Goal: Task Accomplishment & Management: Manage account settings

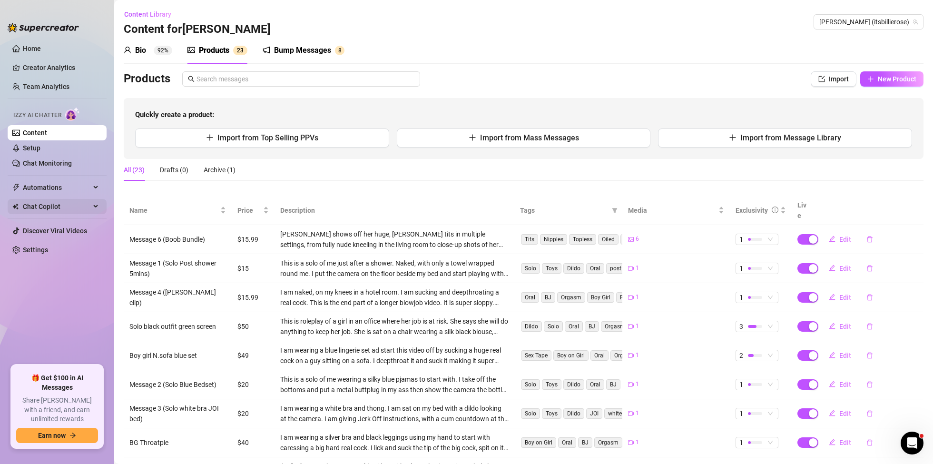
click at [93, 205] on div "Chat Copilot" at bounding box center [57, 206] width 99 height 15
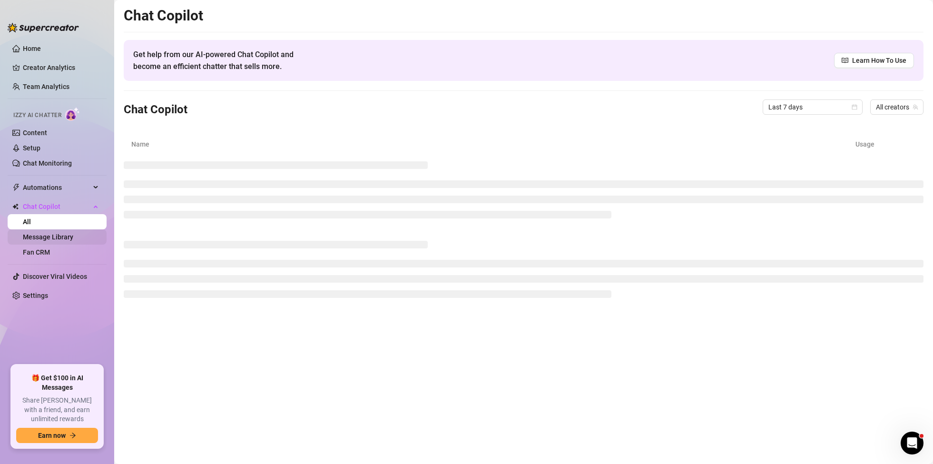
click at [42, 235] on link "Message Library" at bounding box center [48, 237] width 50 height 8
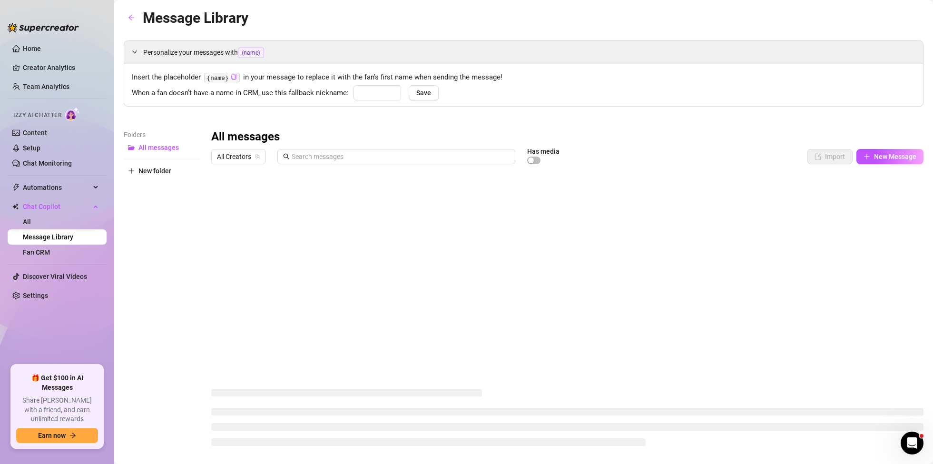
type input "Daddy"
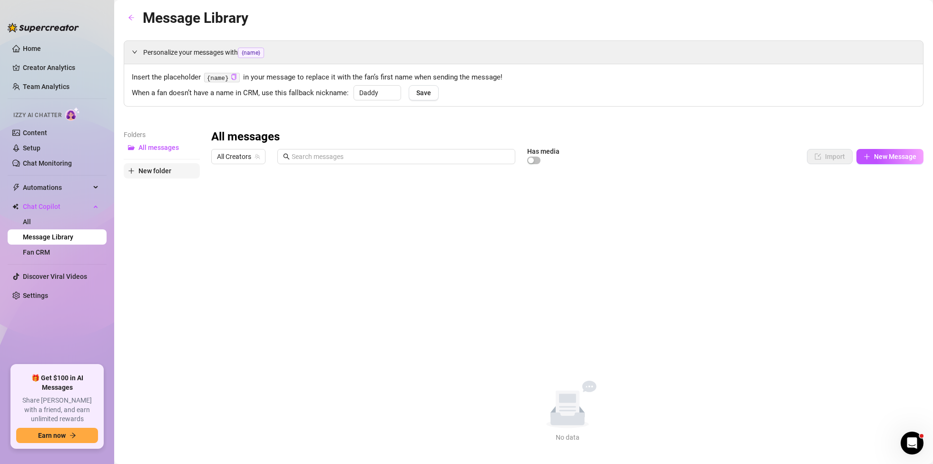
scroll to position [3, 0]
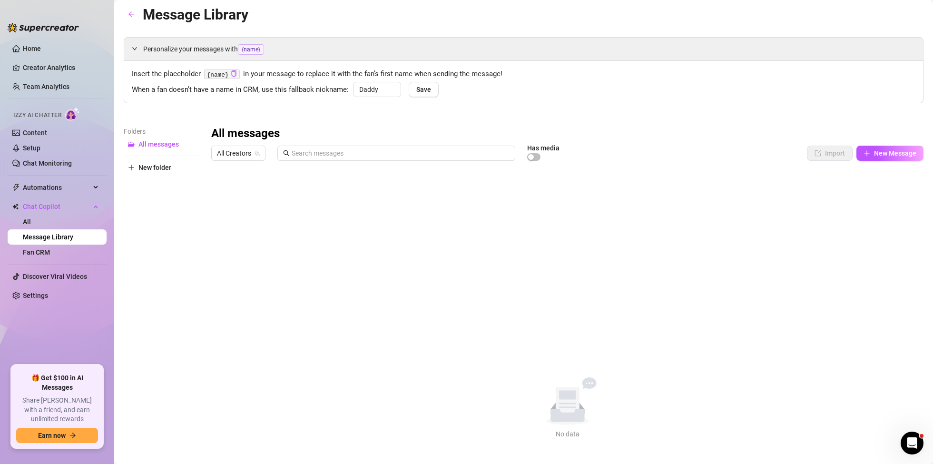
click at [888, 136] on div "All messages" at bounding box center [567, 133] width 712 height 15
click at [888, 152] on span "New Message" at bounding box center [895, 153] width 42 height 8
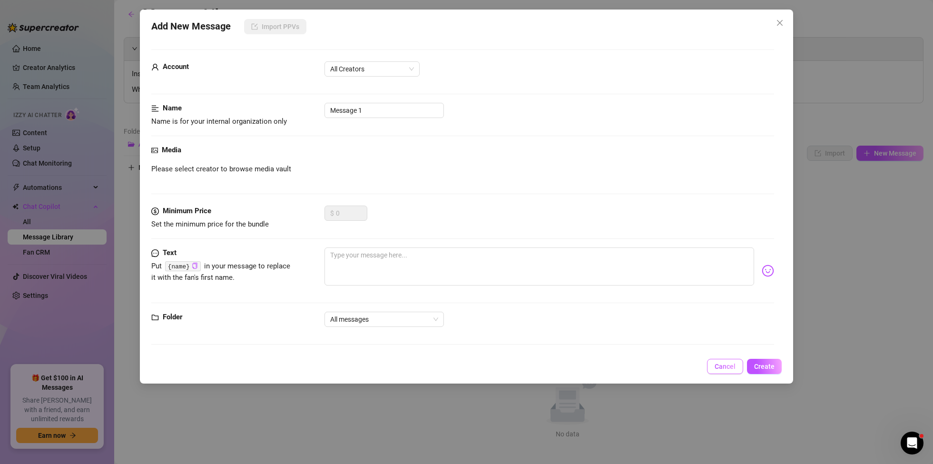
click at [726, 359] on button "Cancel" at bounding box center [725, 366] width 36 height 15
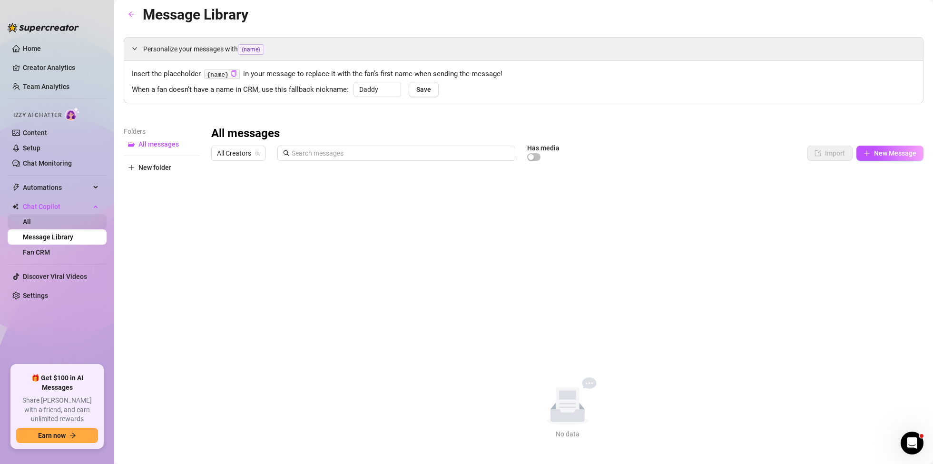
click at [31, 218] on link "All" at bounding box center [27, 222] width 8 height 8
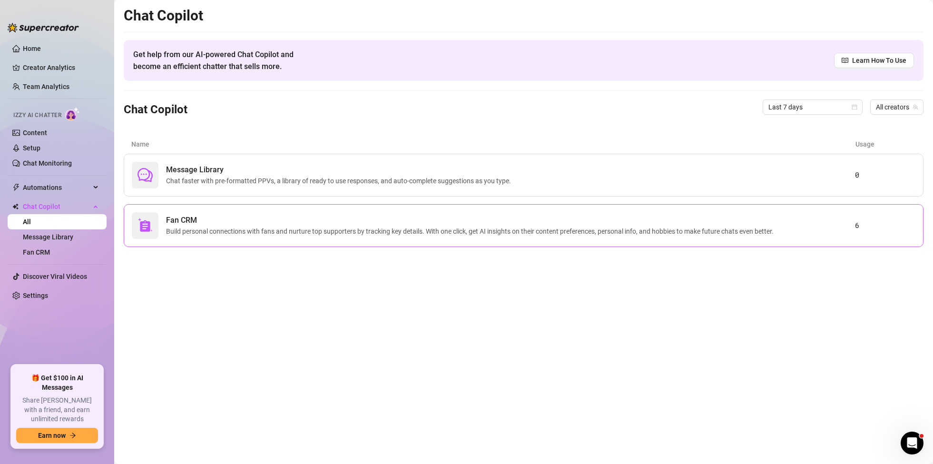
click at [394, 237] on div "Fan CRM Build personal connections with fans and nurture top supporters by trac…" at bounding box center [493, 225] width 723 height 27
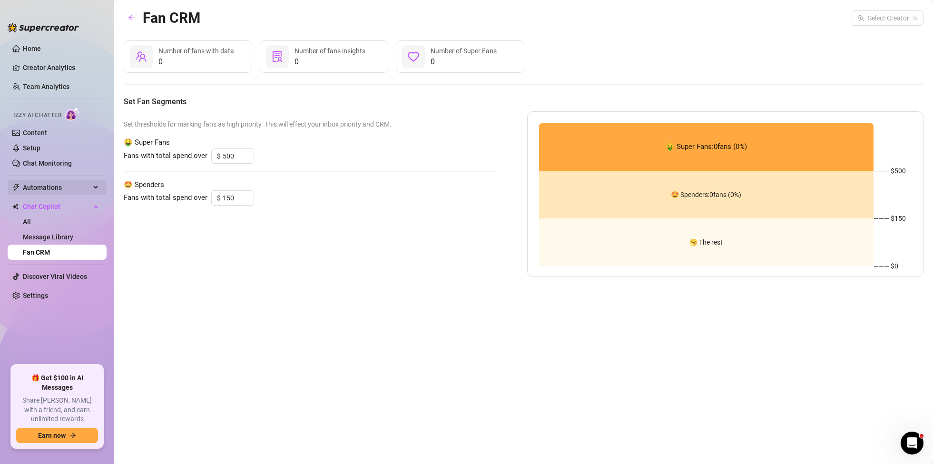
click at [96, 189] on div "Automations" at bounding box center [57, 187] width 99 height 15
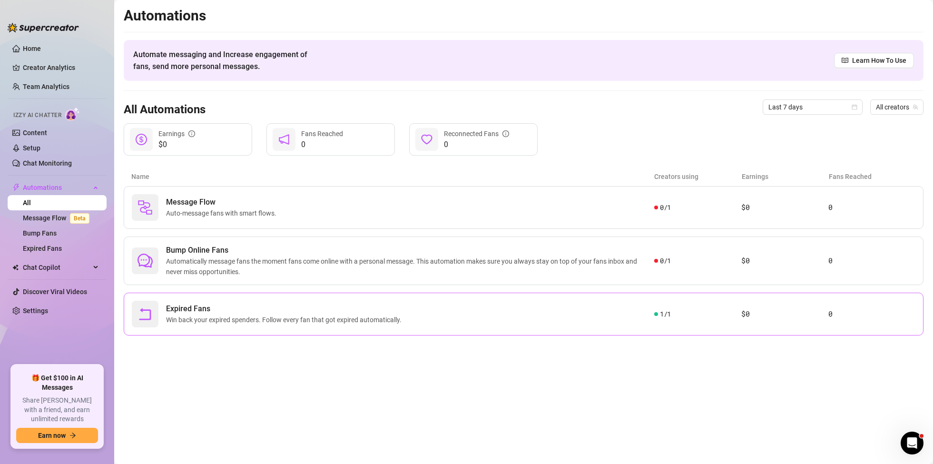
click at [203, 313] on span "Expired Fans" at bounding box center [285, 308] width 239 height 11
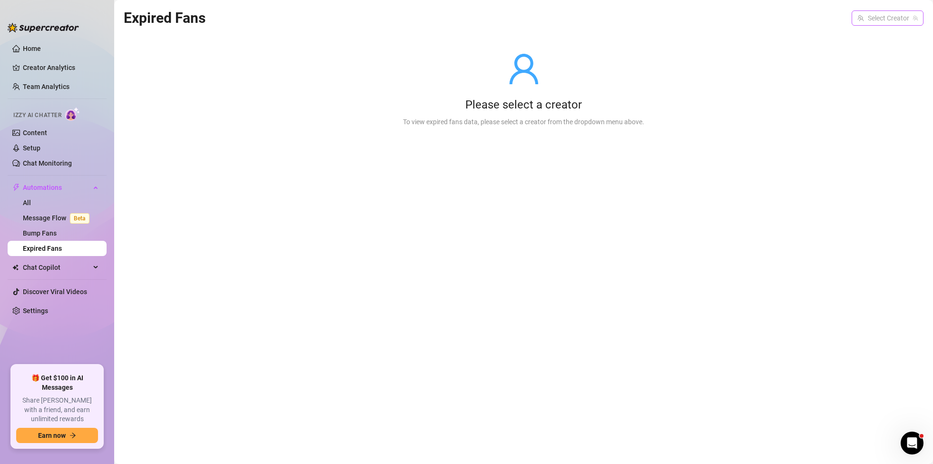
click at [894, 19] on input "search" at bounding box center [883, 18] width 52 height 14
click at [901, 34] on span "( itsbillierose )" at bounding box center [897, 37] width 38 height 10
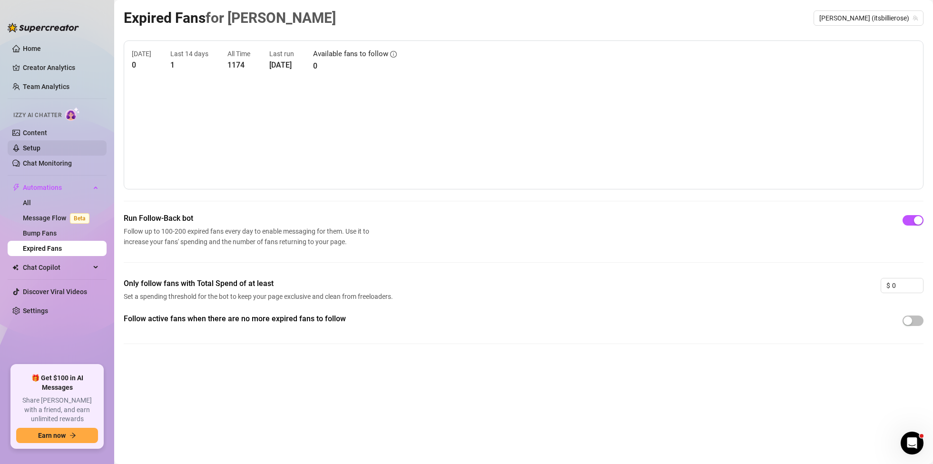
click at [35, 147] on link "Setup" at bounding box center [32, 148] width 18 height 8
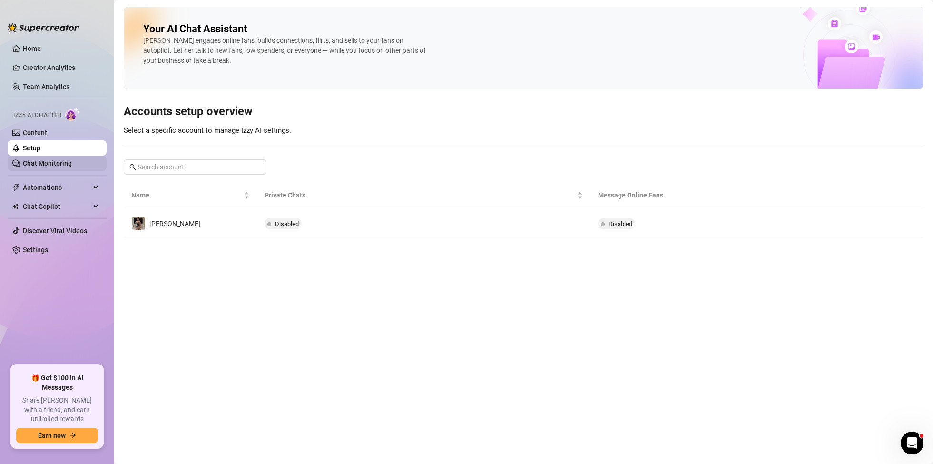
click at [48, 165] on link "Chat Monitoring" at bounding box center [47, 163] width 49 height 8
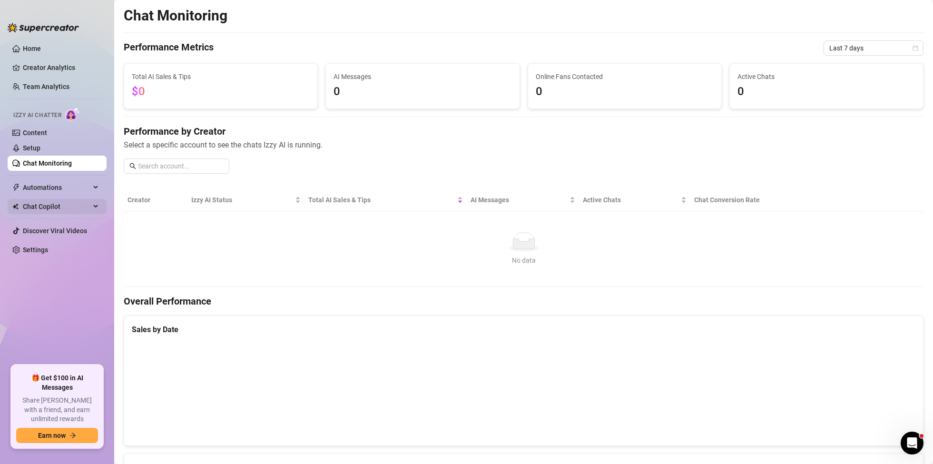
click at [60, 202] on span "Chat Copilot" at bounding box center [57, 206] width 68 height 15
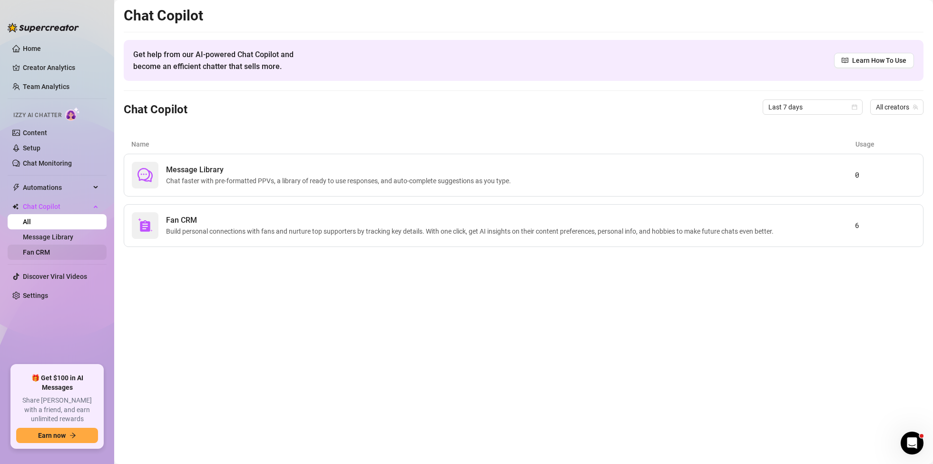
click at [48, 248] on link "Fan CRM" at bounding box center [36, 252] width 27 height 8
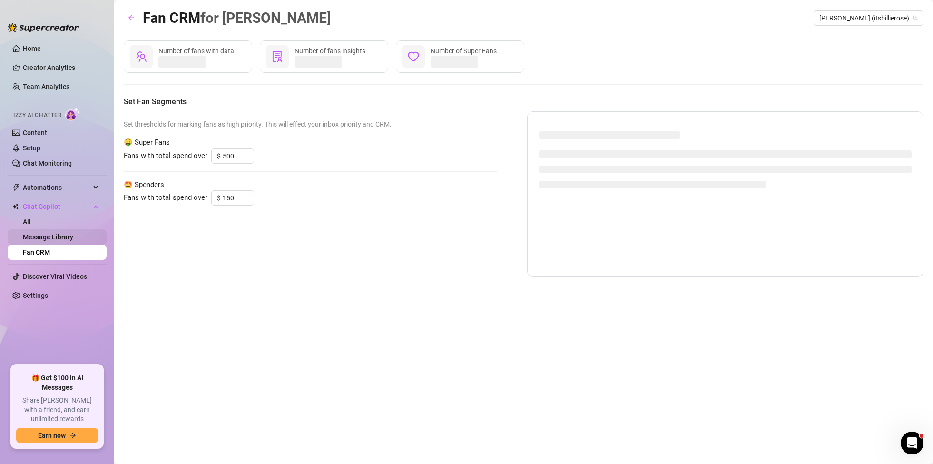
click at [67, 241] on link "Message Library" at bounding box center [48, 237] width 50 height 8
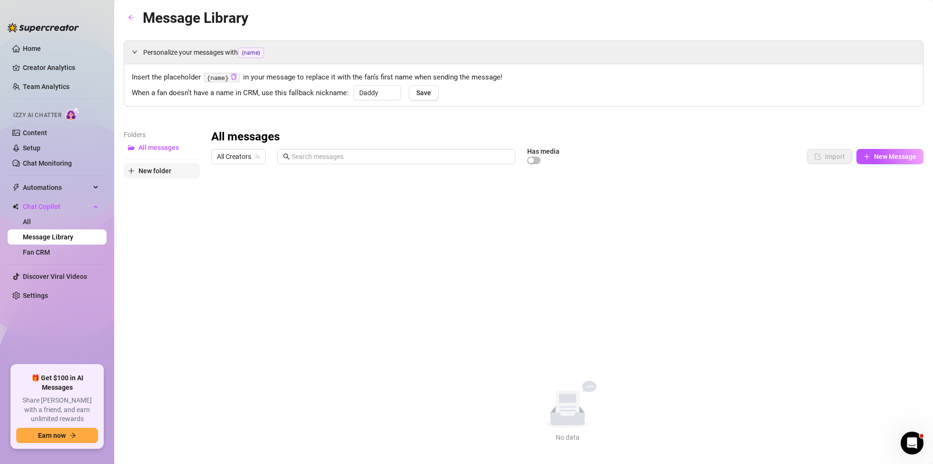
click at [156, 168] on span "New folder" at bounding box center [154, 171] width 33 height 8
click at [157, 183] on span "New folder" at bounding box center [154, 186] width 33 height 8
click at [897, 153] on span "New Message" at bounding box center [895, 157] width 42 height 8
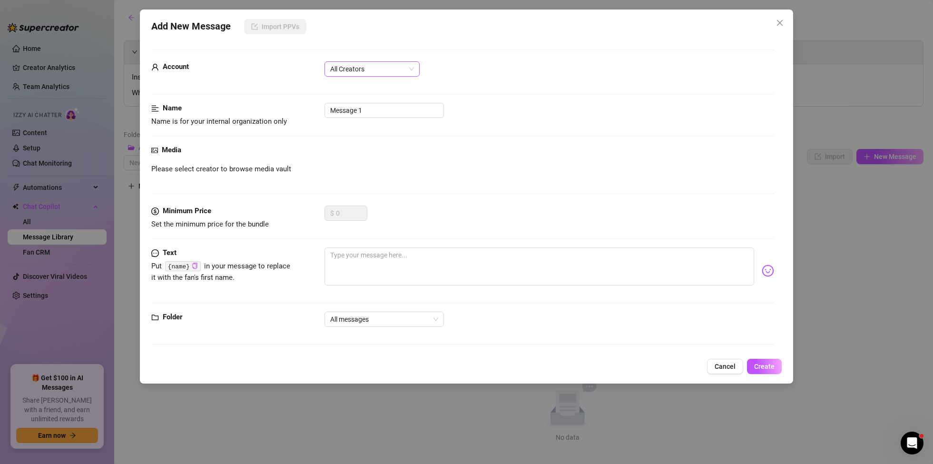
click at [398, 68] on span "All Creators" at bounding box center [372, 69] width 84 height 14
click at [370, 100] on div "[PERSON_NAME] (@itsbillierose)" at bounding box center [372, 103] width 80 height 10
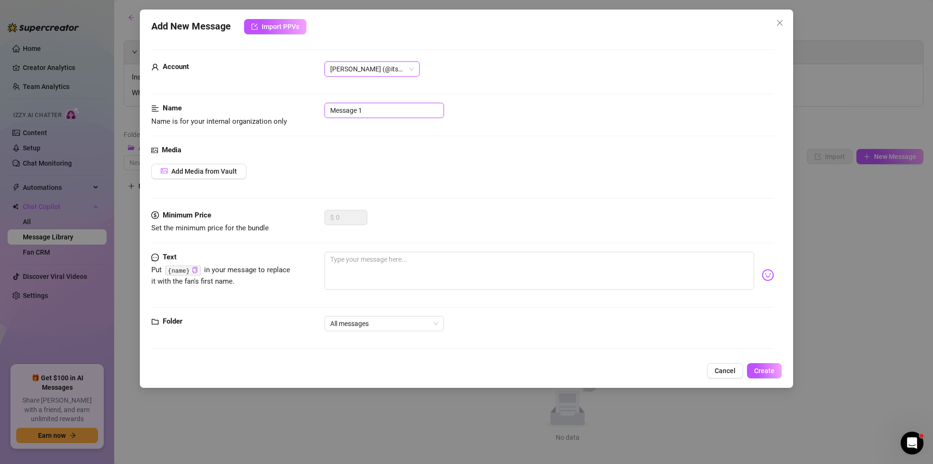
click at [366, 113] on input "Message 1" at bounding box center [383, 110] width 119 height 15
click at [421, 266] on textarea at bounding box center [539, 271] width 430 height 38
type textarea "t"
type textarea "te"
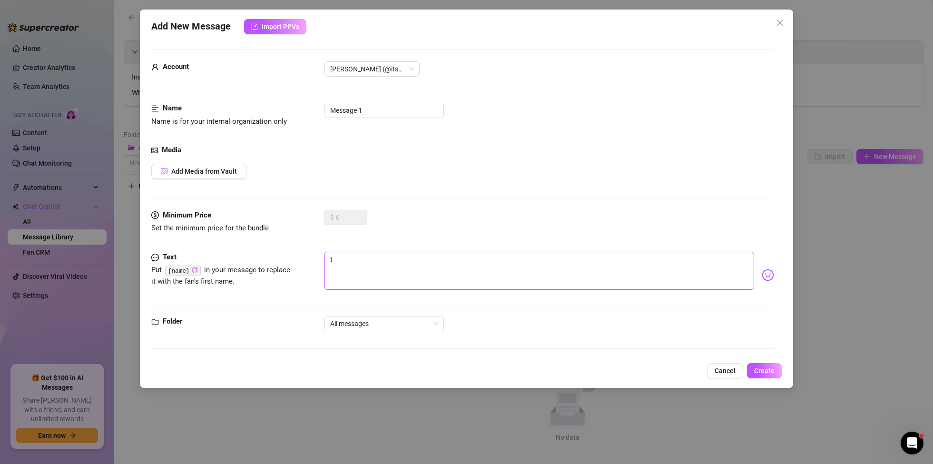
type textarea "te"
type textarea "tes"
type textarea "test"
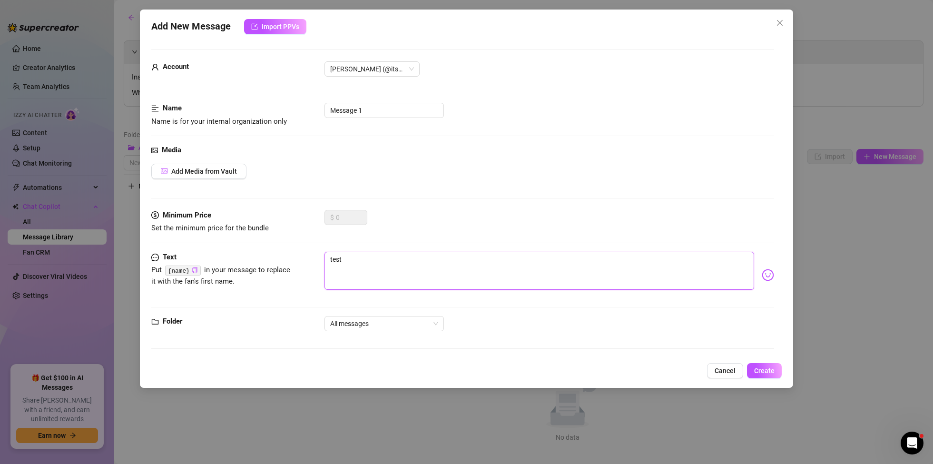
type textarea "test"
type textarea "test m"
type textarea "test me"
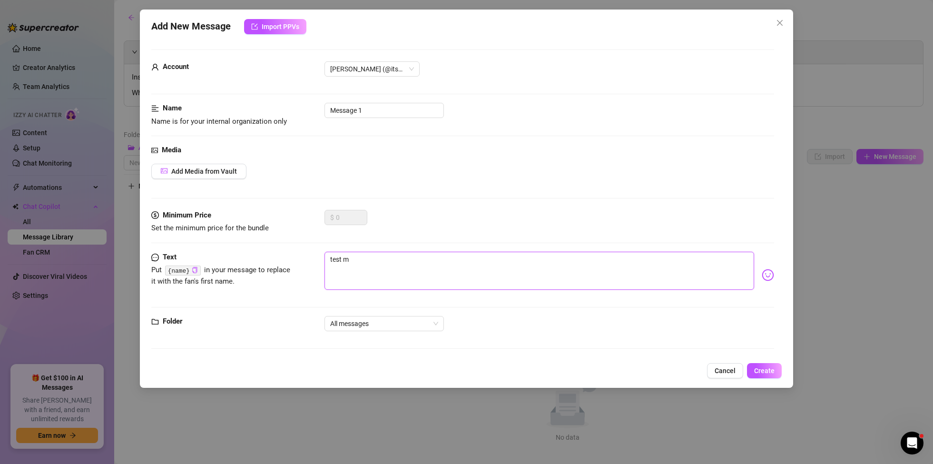
type textarea "test me"
type textarea "test mes"
type textarea "test mess"
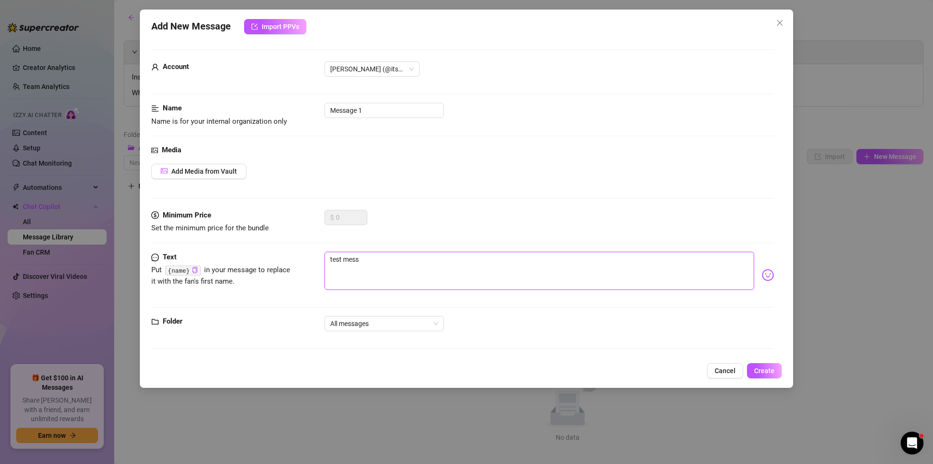
type textarea "test messa"
type textarea "test messaf"
type textarea "test messafe"
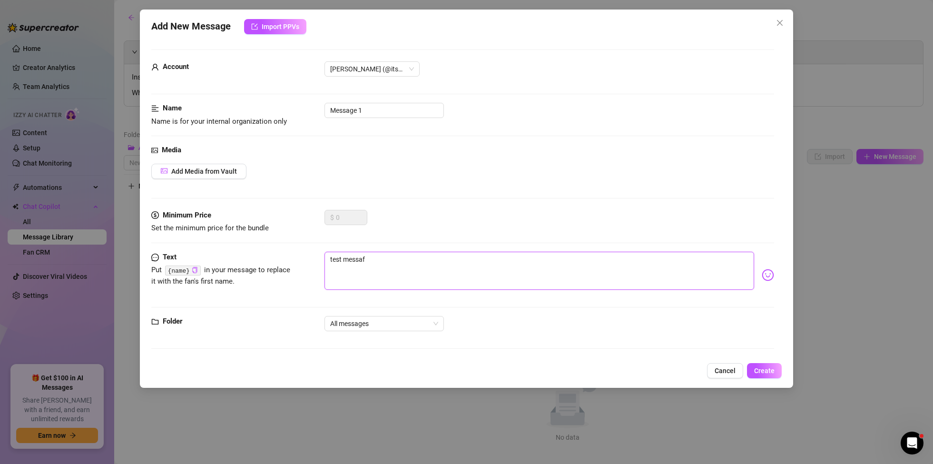
type textarea "test messafe"
type textarea "test messaf"
type textarea "test messa"
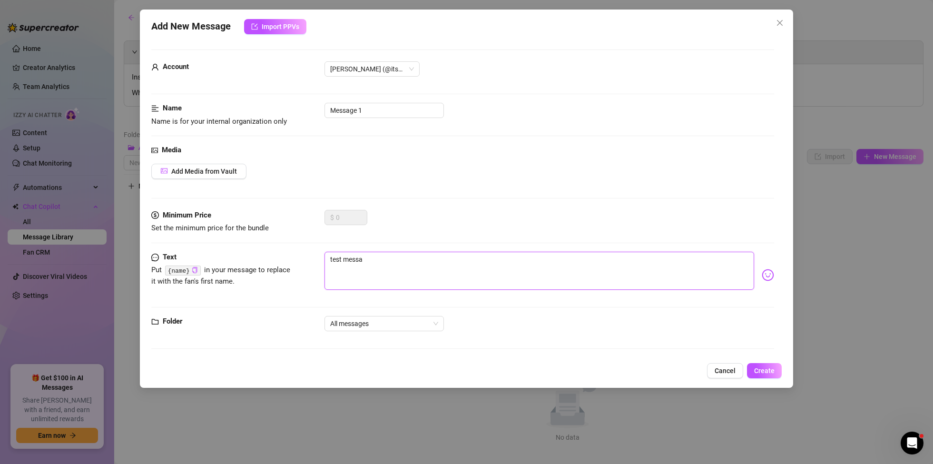
type textarea "test messag"
type textarea "test message"
click at [774, 375] on button "Create" at bounding box center [764, 370] width 35 height 15
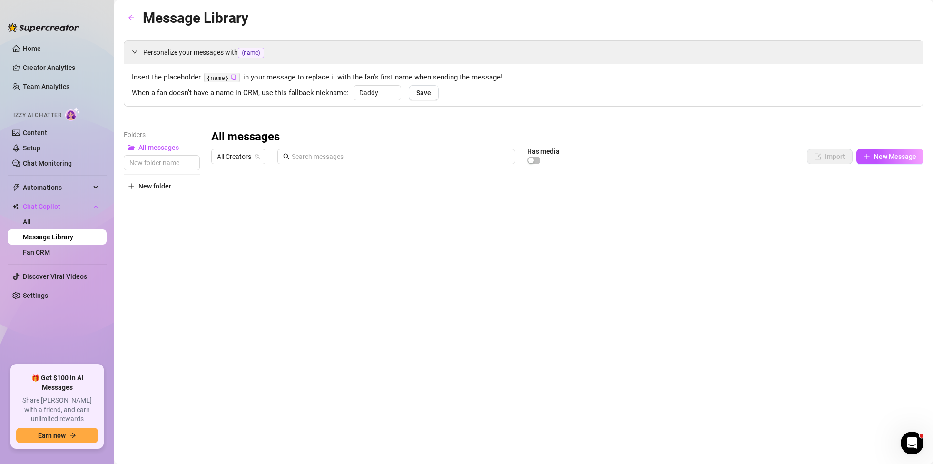
click at [220, 193] on div at bounding box center [567, 274] width 712 height 212
click at [842, 196] on div at bounding box center [567, 274] width 712 height 212
click at [843, 196] on div at bounding box center [567, 274] width 712 height 212
click at [61, 164] on link "Chat Monitoring" at bounding box center [47, 163] width 49 height 8
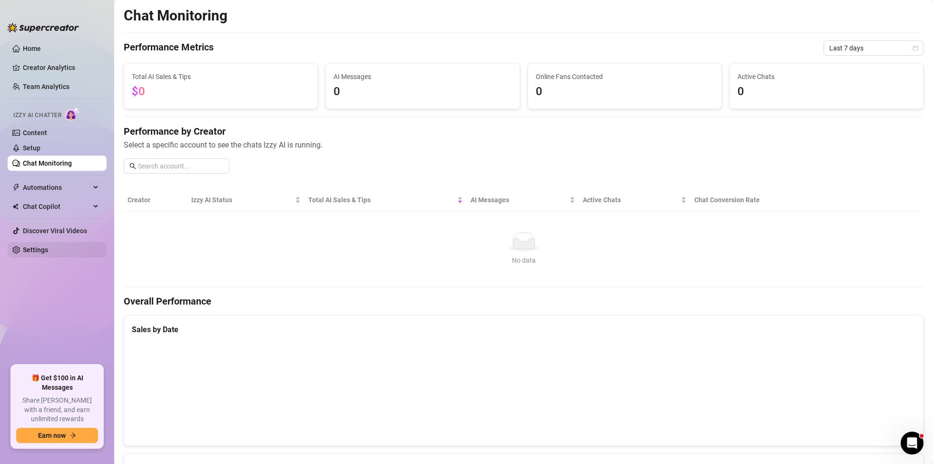
click at [35, 252] on link "Settings" at bounding box center [35, 250] width 25 height 8
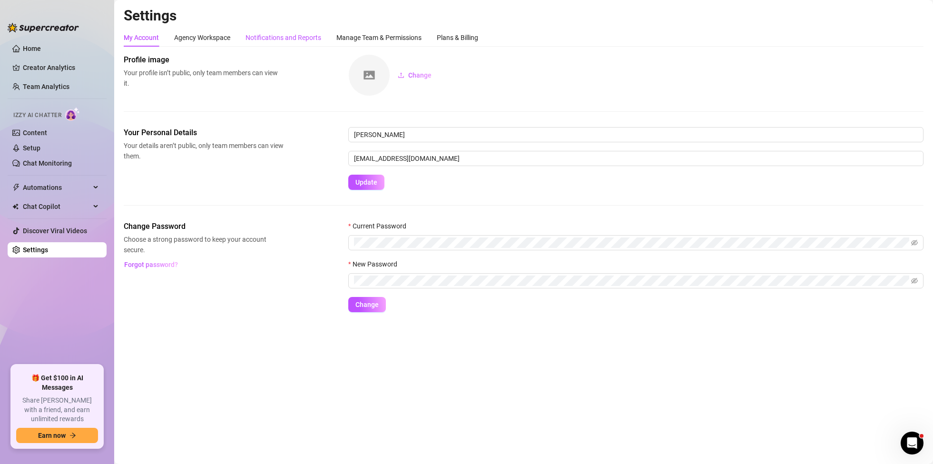
click at [290, 38] on div "Notifications and Reports" at bounding box center [283, 37] width 76 height 10
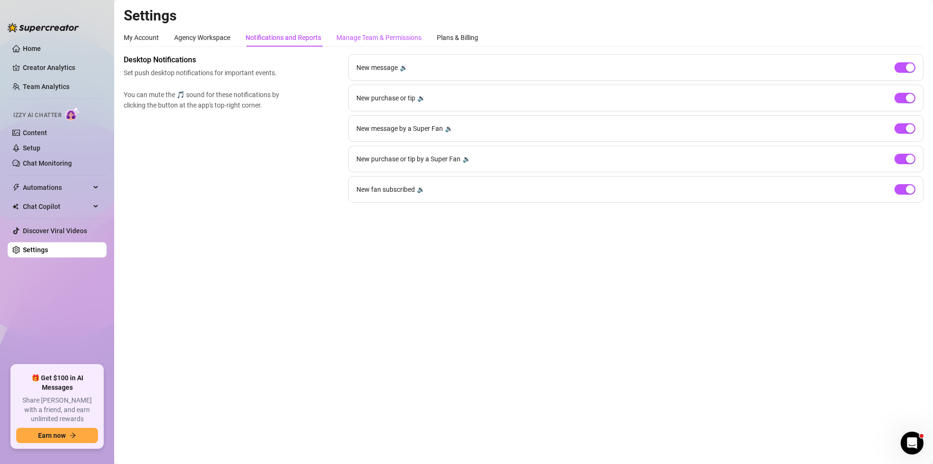
click at [392, 35] on div "Manage Team & Permissions" at bounding box center [378, 37] width 85 height 10
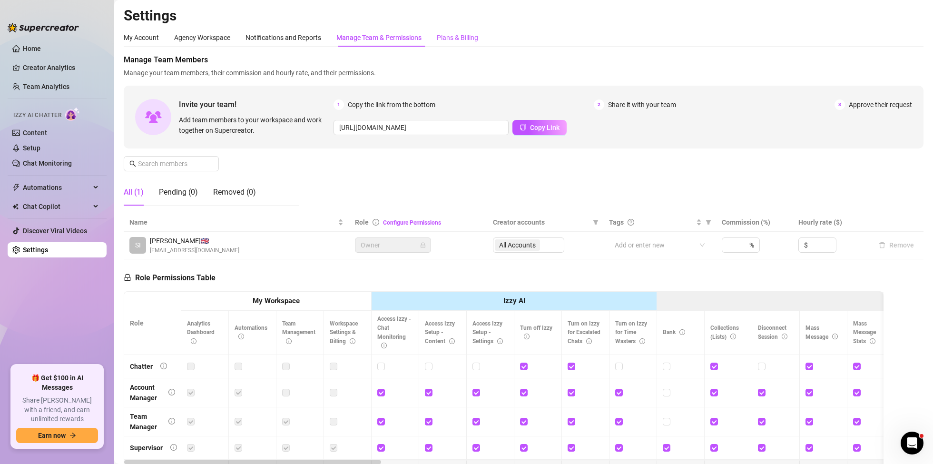
click at [448, 35] on div "Plans & Billing" at bounding box center [457, 37] width 41 height 10
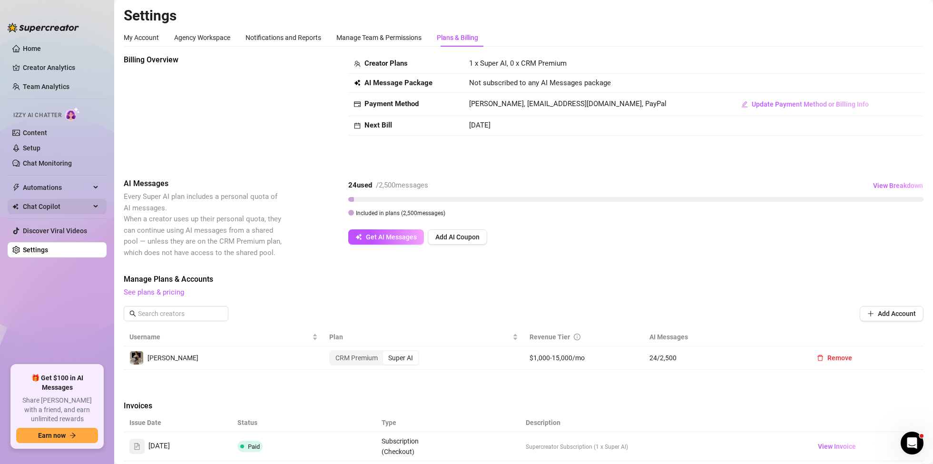
click at [97, 207] on div "Chat Copilot" at bounding box center [57, 206] width 99 height 15
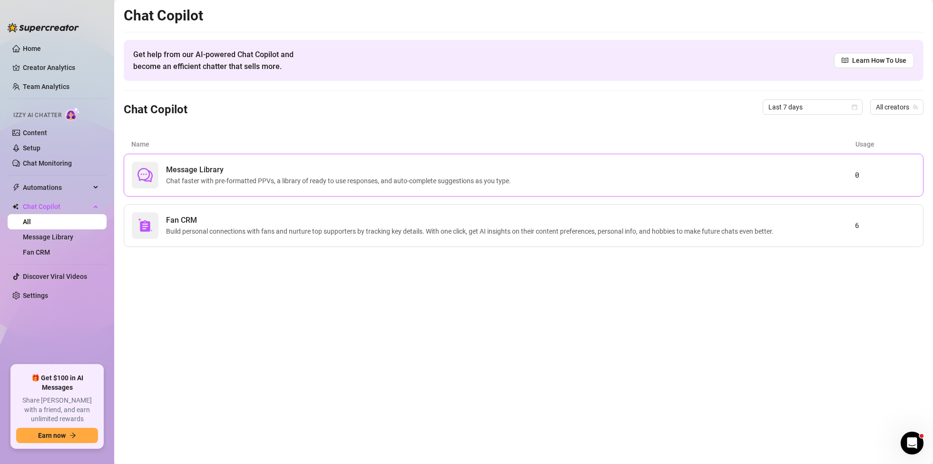
click at [261, 186] on div "Message Library Chat faster with pre-formatted PPVs, a library of ready to use …" at bounding box center [493, 175] width 723 height 27
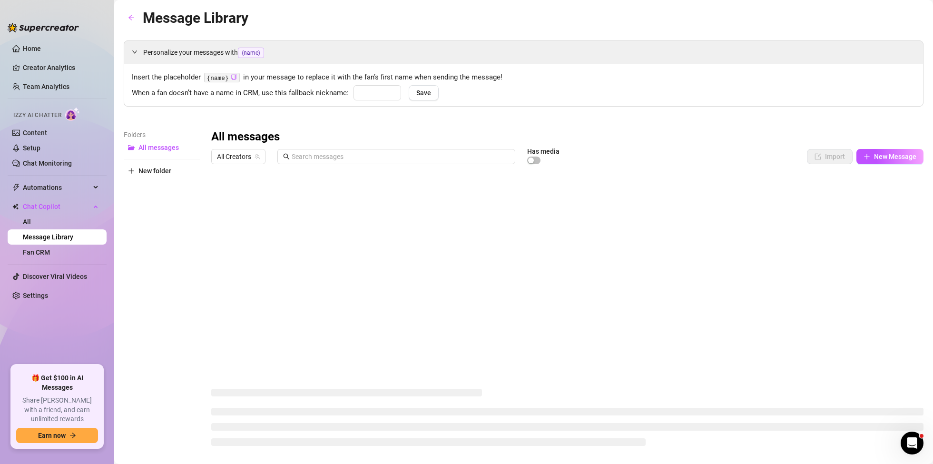
type input "Daddy"
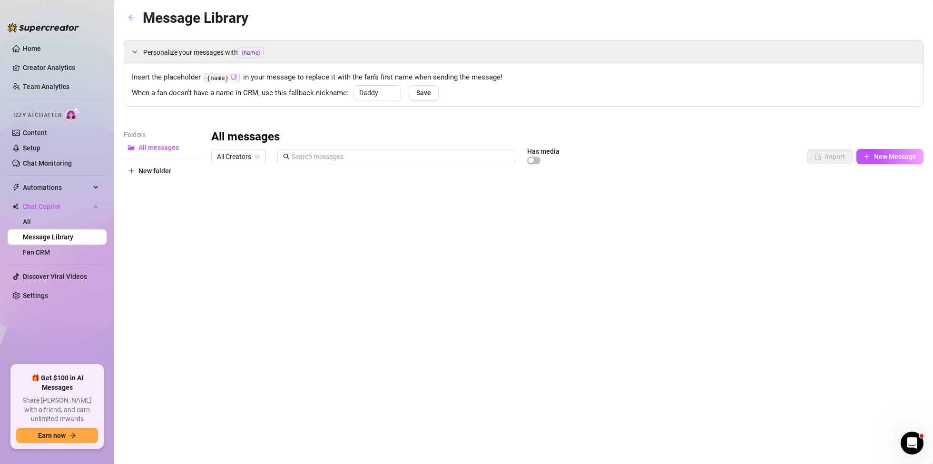
click at [219, 196] on div at bounding box center [567, 274] width 712 height 212
click at [615, 422] on button "Delete" at bounding box center [615, 429] width 46 height 15
click at [149, 168] on span "New folder" at bounding box center [154, 171] width 33 height 8
click at [157, 190] on span "New folder" at bounding box center [154, 186] width 33 height 8
click at [166, 163] on input "text" at bounding box center [162, 162] width 76 height 15
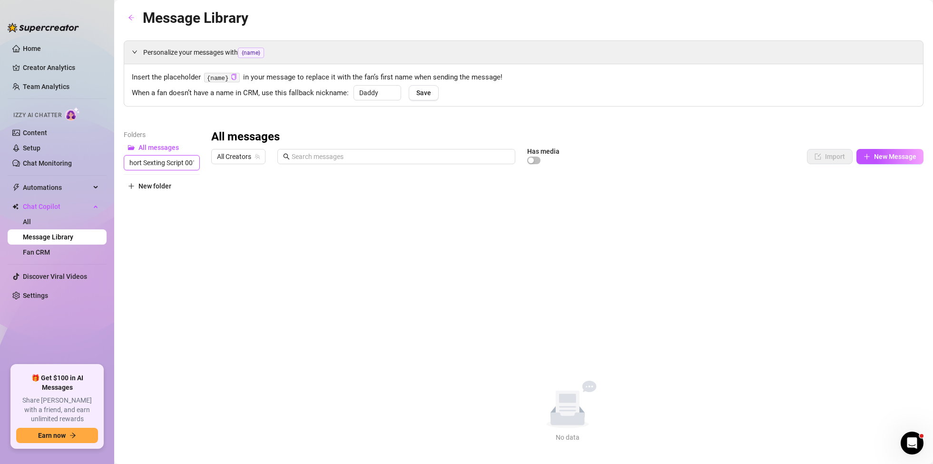
scroll to position [0, 8]
type input "Short Sexting Script 001"
click at [319, 216] on div "All messages All Creators Has media Import New Message Title Text Media $ AI Pr…" at bounding box center [567, 285] width 712 height 313
click at [182, 163] on span "Short Sexting Script 001" at bounding box center [174, 163] width 72 height 8
click at [895, 156] on span "New Message" at bounding box center [895, 157] width 42 height 8
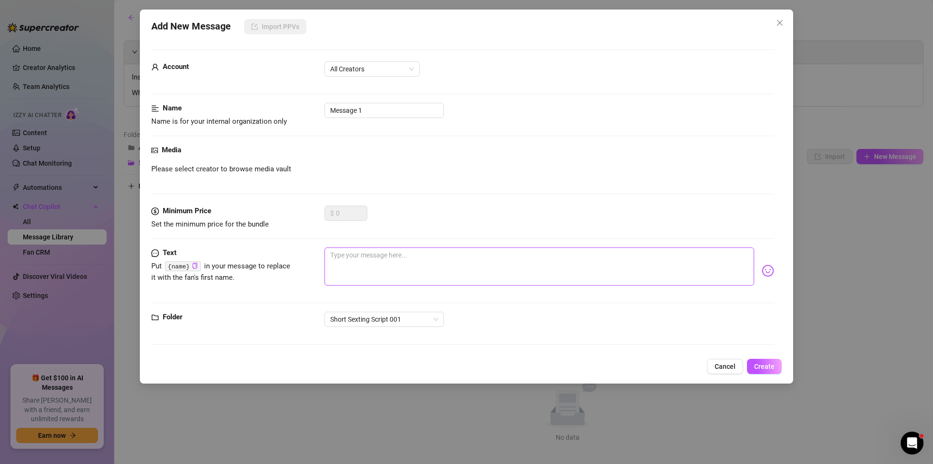
click at [372, 269] on textarea at bounding box center [539, 266] width 430 height 38
type textarea "t"
type textarea "te"
type textarea "tes"
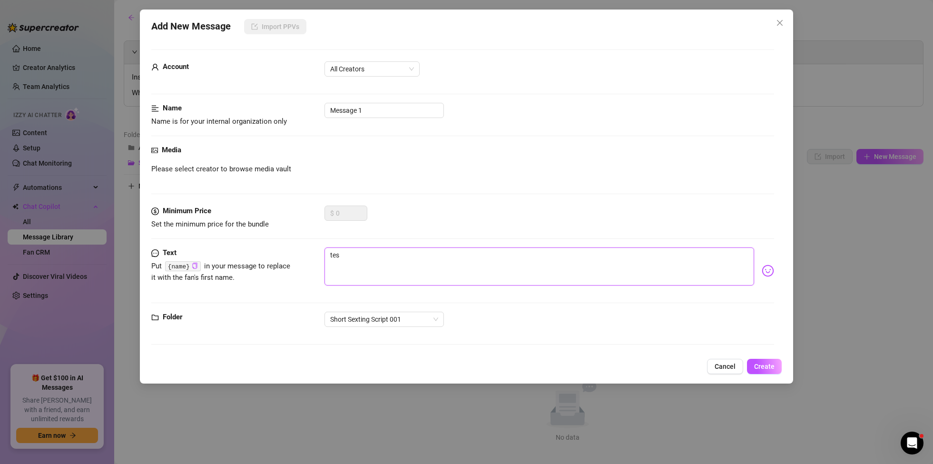
type textarea "tess"
type textarea "tesst"
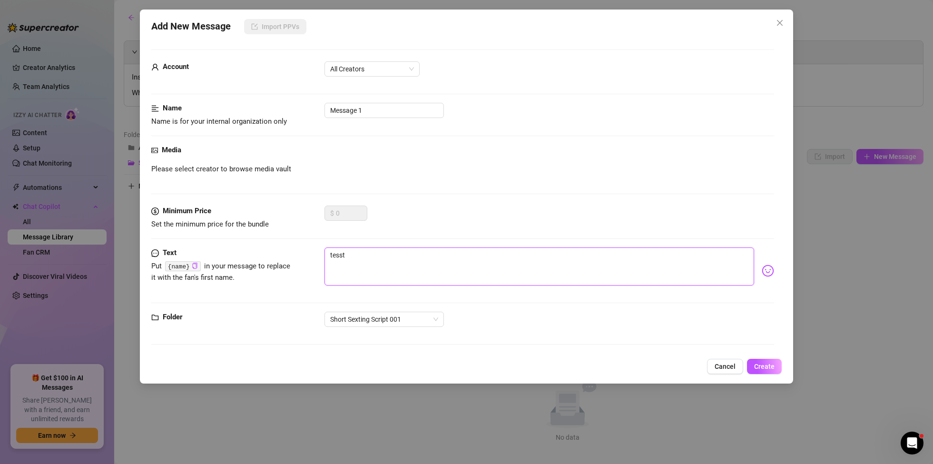
type textarea "tesst"
type textarea "tess"
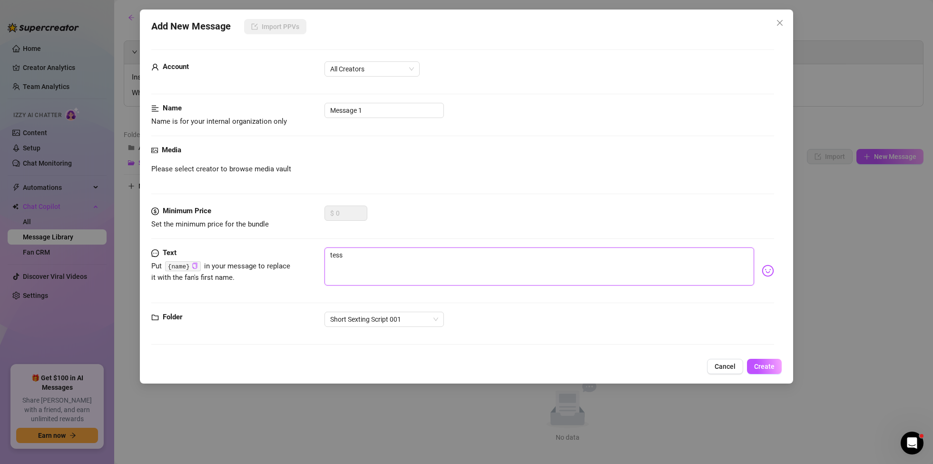
type textarea "tes"
type textarea "test"
type textarea "tes"
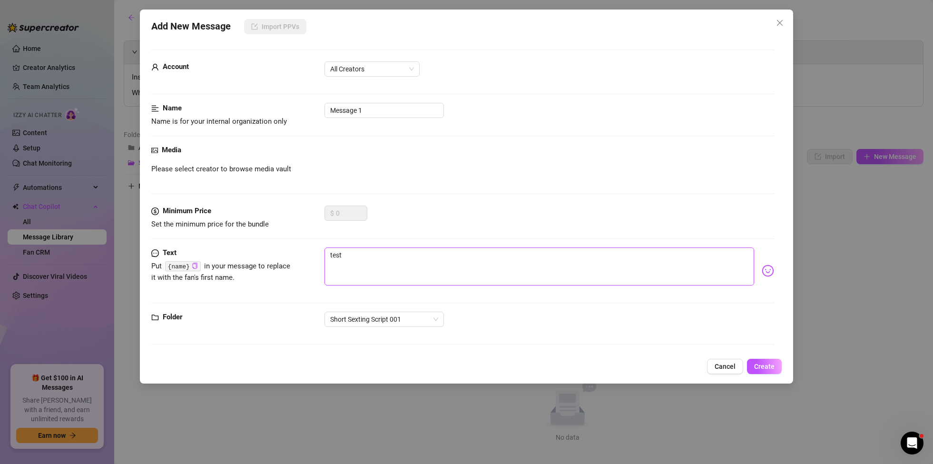
type textarea "tes"
type textarea "test"
drag, startPoint x: 375, startPoint y: 105, endPoint x: 399, endPoint y: 111, distance: 24.0
click at [375, 105] on input "Message 1" at bounding box center [383, 110] width 119 height 15
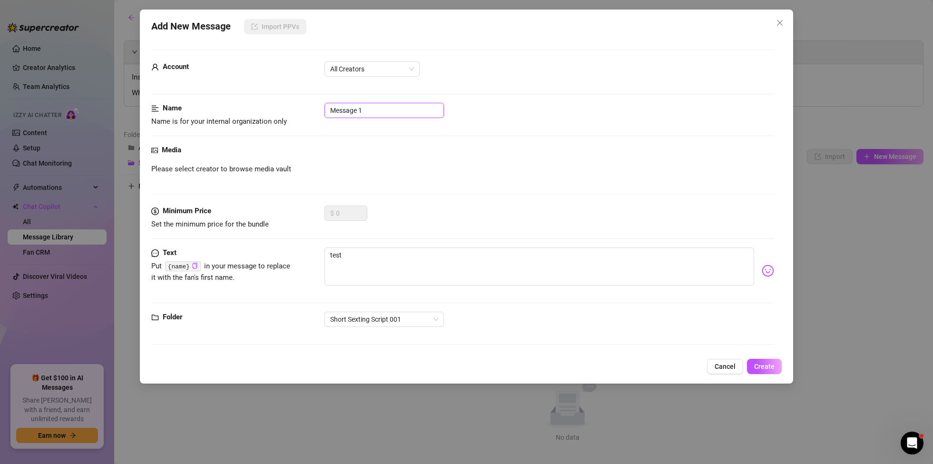
drag, startPoint x: 410, startPoint y: 111, endPoint x: 243, endPoint y: 109, distance: 167.0
click at [243, 109] on div "Name Name is for your internal organization only Message 1" at bounding box center [462, 115] width 623 height 24
type input "Pic 01"
click at [770, 363] on span "Create" at bounding box center [764, 367] width 20 height 8
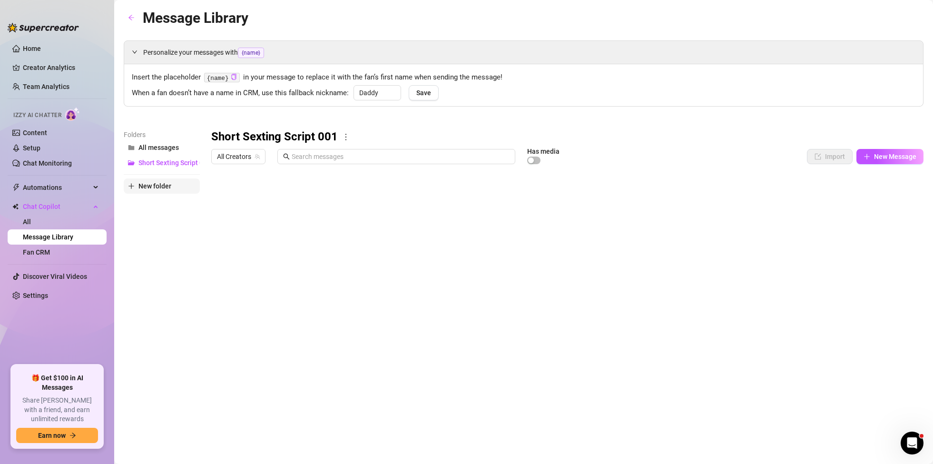
click at [159, 186] on span "New folder" at bounding box center [154, 186] width 33 height 8
click at [167, 178] on input "text" at bounding box center [162, 177] width 76 height 15
type input "Long Sexting Script"
click at [173, 219] on div "Folders All messages Short Sexting Script 001 Long Sexting Script New folder" at bounding box center [162, 254] width 76 height 251
click at [182, 161] on span "Long Sexting Script" at bounding box center [167, 163] width 59 height 8
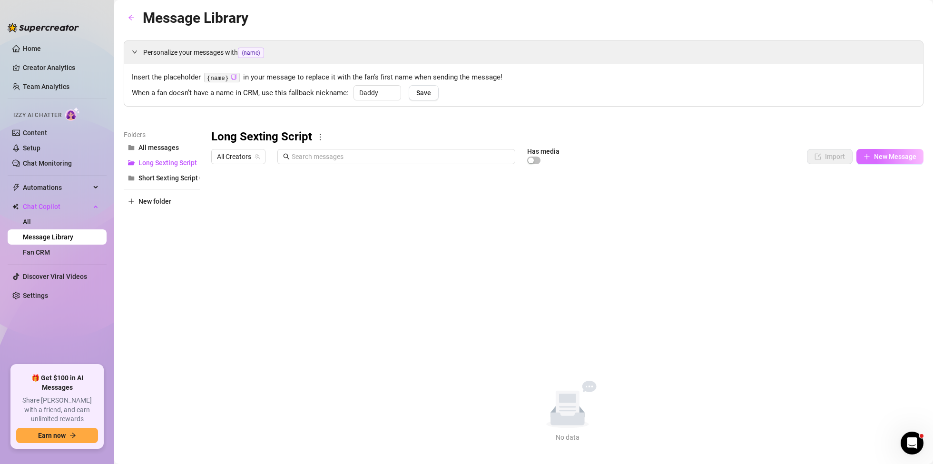
click at [895, 157] on span "New Message" at bounding box center [895, 157] width 42 height 8
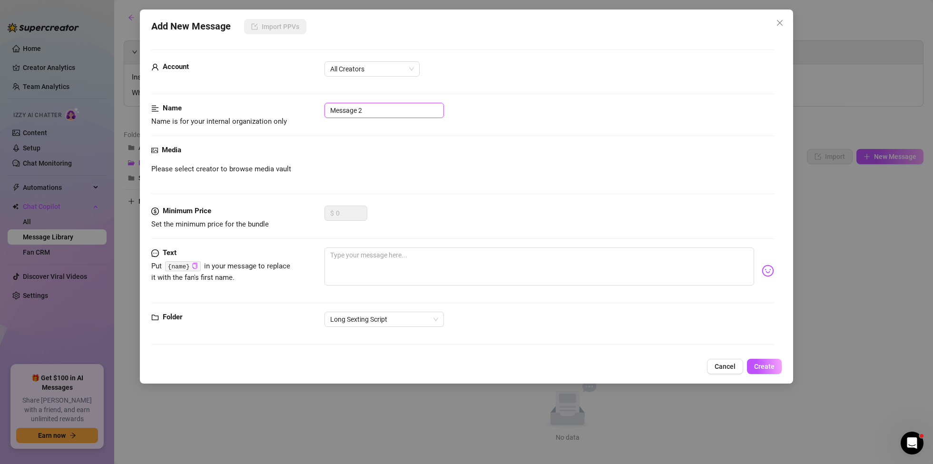
drag, startPoint x: 372, startPoint y: 108, endPoint x: 164, endPoint y: 92, distance: 208.5
click at [164, 92] on form "Account All Creators Name Name is for your internal organization only Message 2…" at bounding box center [462, 201] width 623 height 304
click at [759, 365] on span "Create" at bounding box center [764, 367] width 20 height 8
click at [456, 257] on textarea at bounding box center [539, 266] width 430 height 38
type textarea "t"
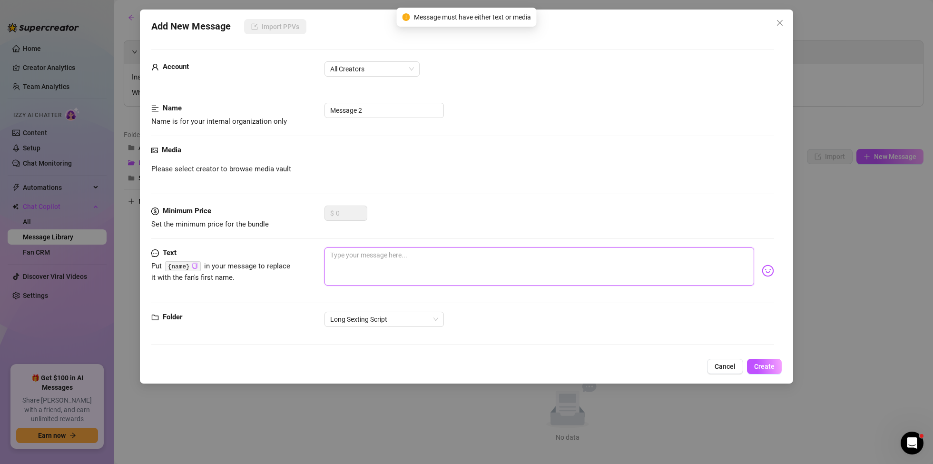
type textarea "t"
type textarea "te"
type textarea "tes"
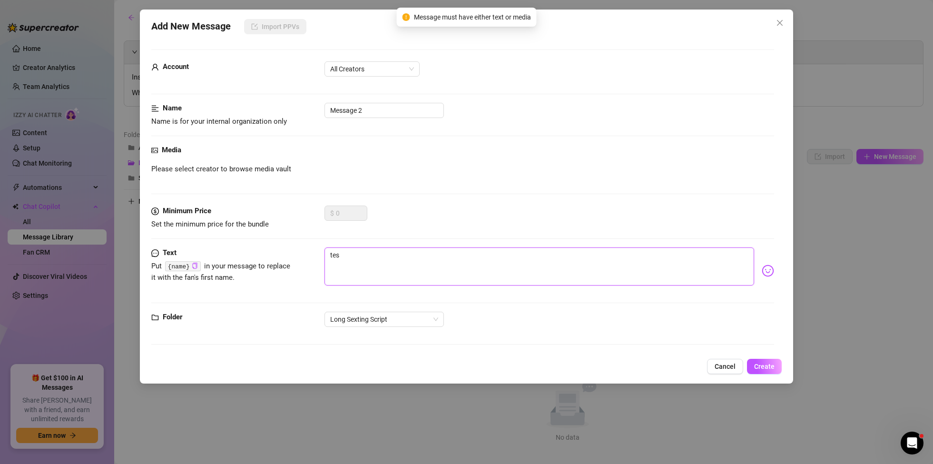
type textarea "test"
click at [765, 364] on span "Create" at bounding box center [764, 367] width 20 height 8
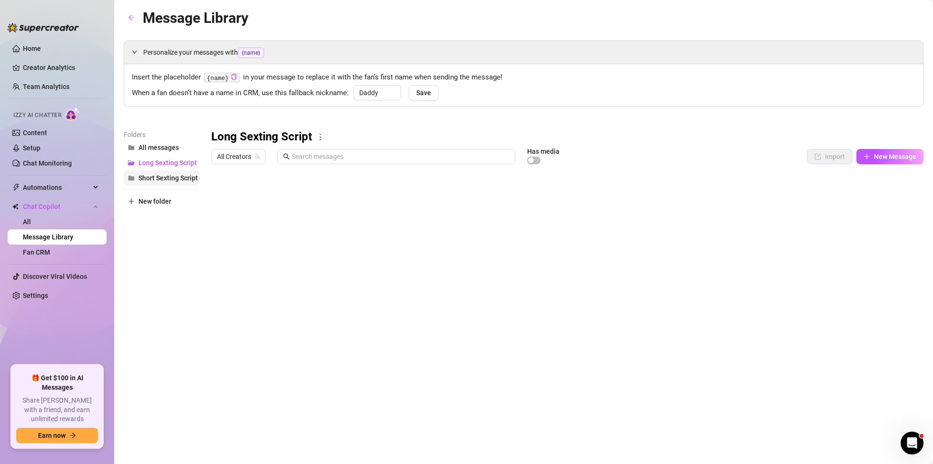
click at [180, 179] on span "Short Sexting Script 001" at bounding box center [174, 178] width 72 height 8
